Goal: Transaction & Acquisition: Book appointment/travel/reservation

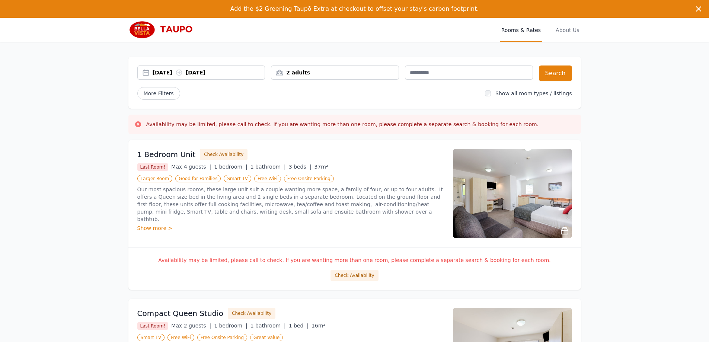
click at [173, 72] on div "[DATE] [DATE]" at bounding box center [209, 72] width 112 height 7
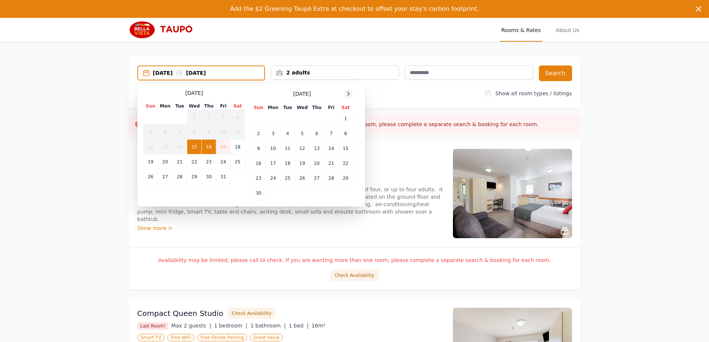
click at [346, 93] on icon at bounding box center [349, 94] width 6 height 6
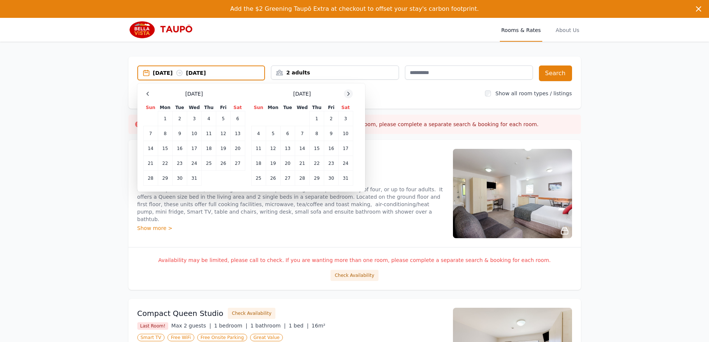
click at [346, 93] on icon at bounding box center [349, 94] width 6 height 6
click at [304, 117] on td "4" at bounding box center [302, 118] width 15 height 15
click at [340, 117] on td "7" at bounding box center [346, 118] width 15 height 15
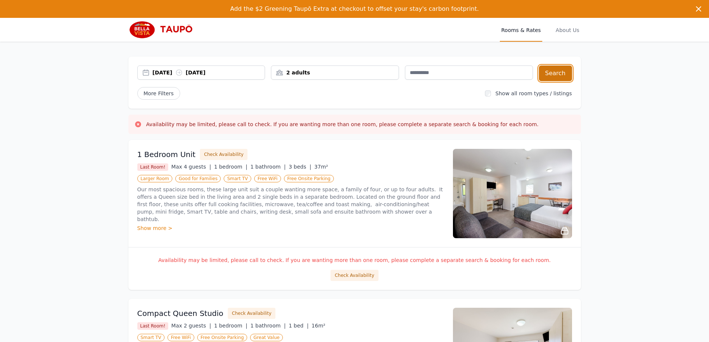
click at [556, 77] on button "Search" at bounding box center [555, 74] width 33 height 16
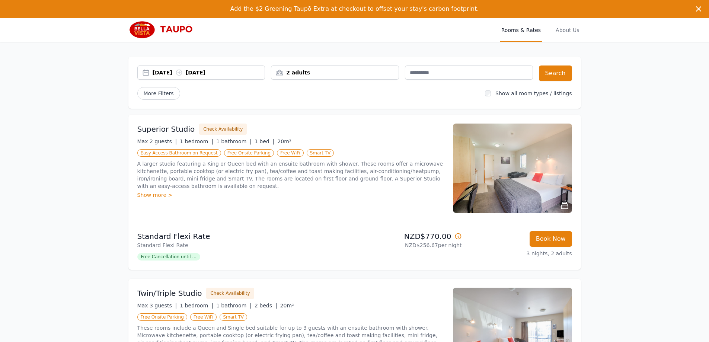
click at [75, 280] on div "Add the $2 Greening Taupō Extra at checkout to offset your stay's carbon footpr…" at bounding box center [354, 266] width 709 height 532
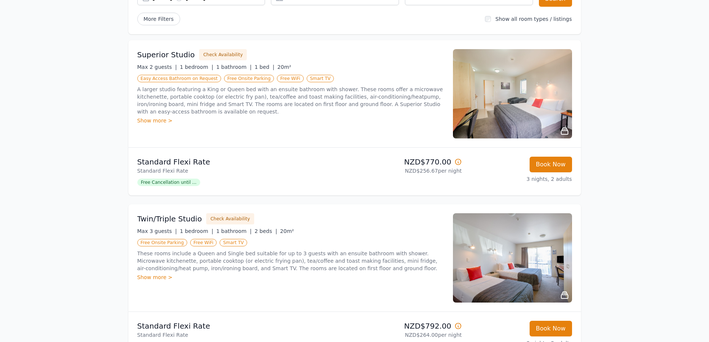
scroll to position [149, 0]
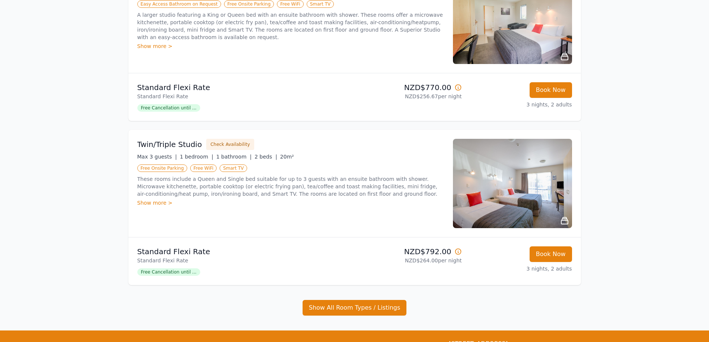
click at [630, 225] on div "Add the $2 Greening Taupō Extra at checkout to offset your stay's carbon footpr…" at bounding box center [354, 117] width 709 height 532
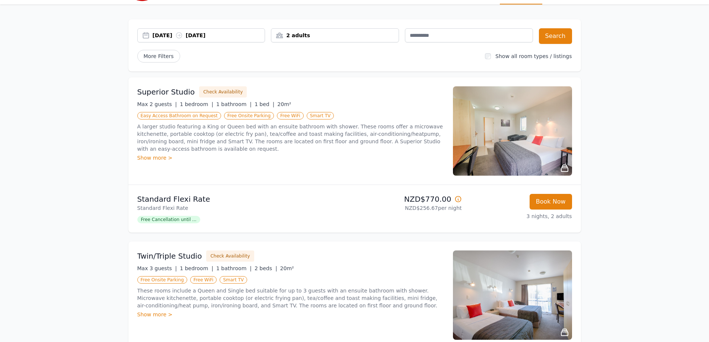
drag, startPoint x: 673, startPoint y: 23, endPoint x: 635, endPoint y: 1, distance: 44.2
click at [672, 22] on div "Add the $2 Greening Taupō Extra at checkout to offset your stay's carbon footpr…" at bounding box center [354, 229] width 709 height 532
